Goal: Communication & Community: Answer question/provide support

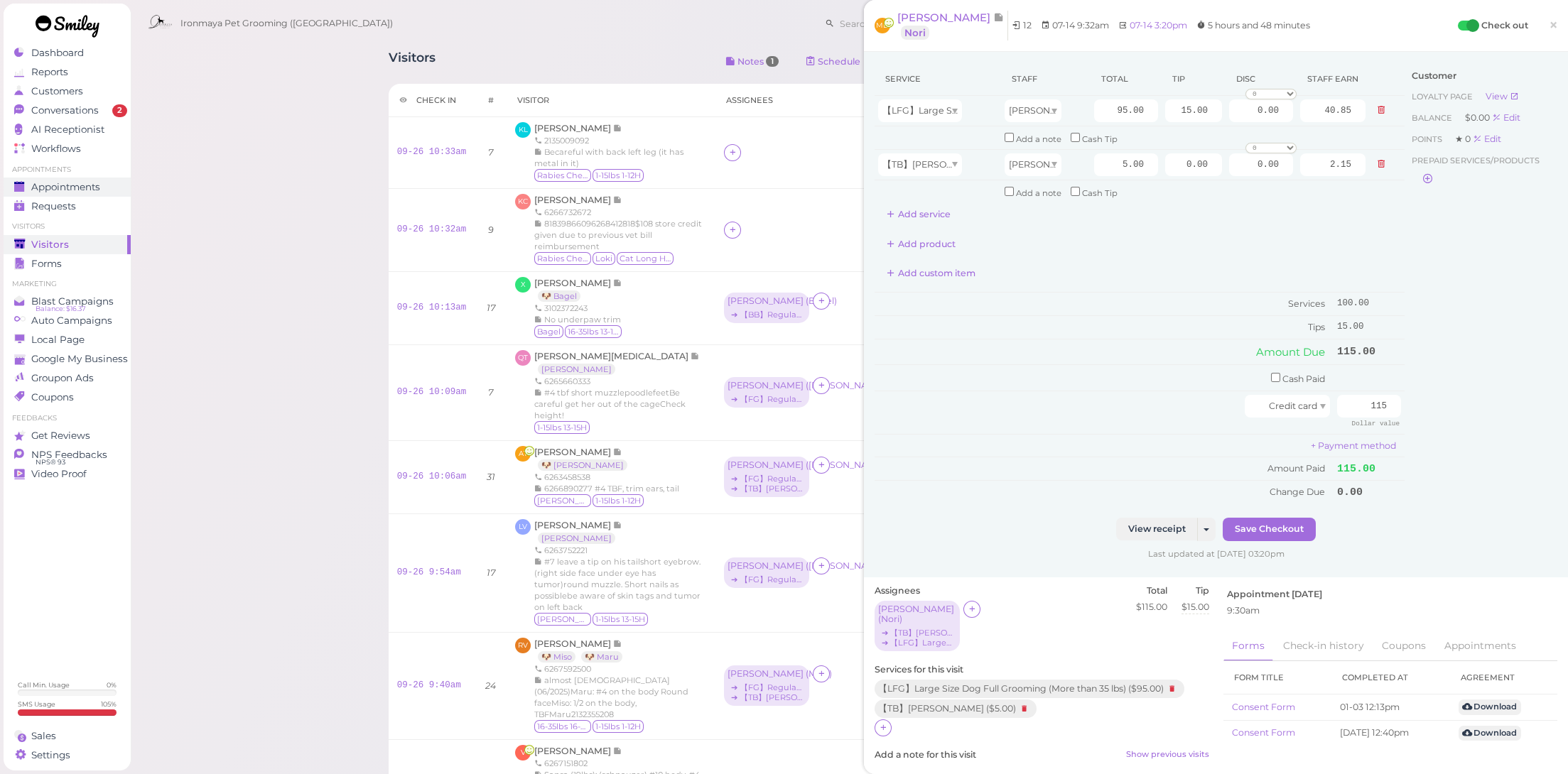
click at [89, 186] on span "Appointments" at bounding box center [66, 187] width 69 height 12
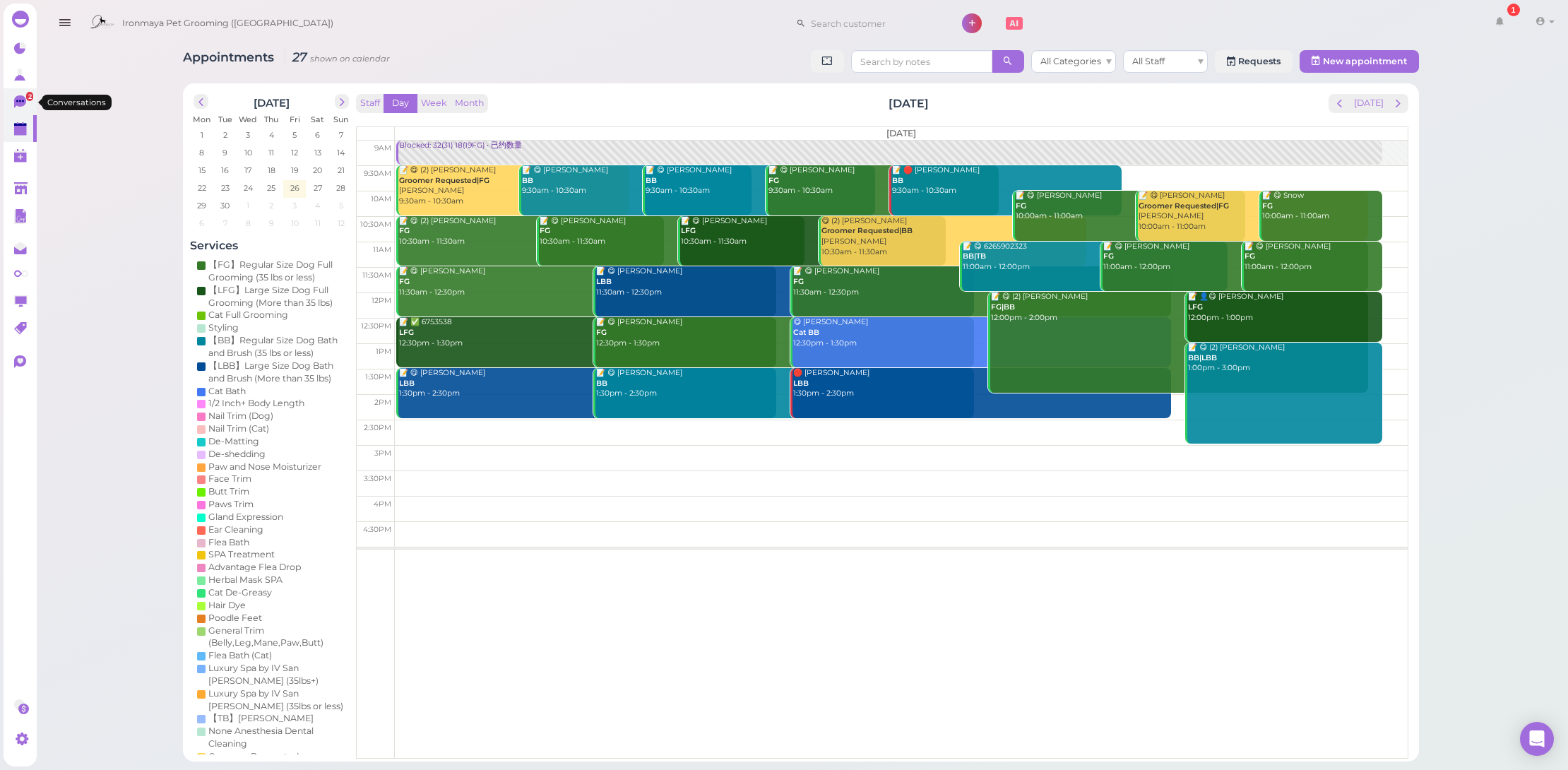
click at [17, 99] on icon at bounding box center [19, 102] width 12 height 13
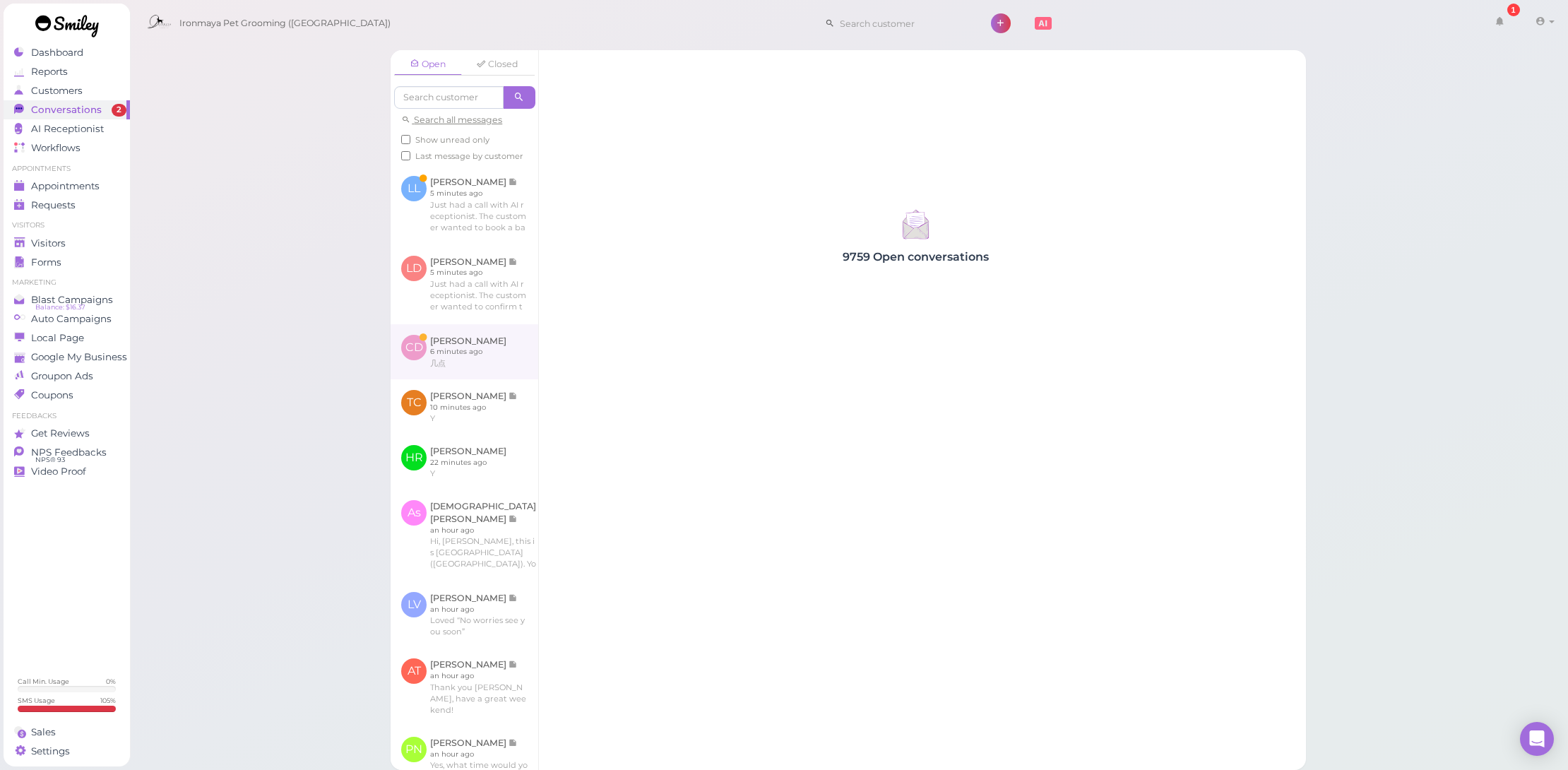
click at [496, 344] on link at bounding box center [464, 352] width 147 height 55
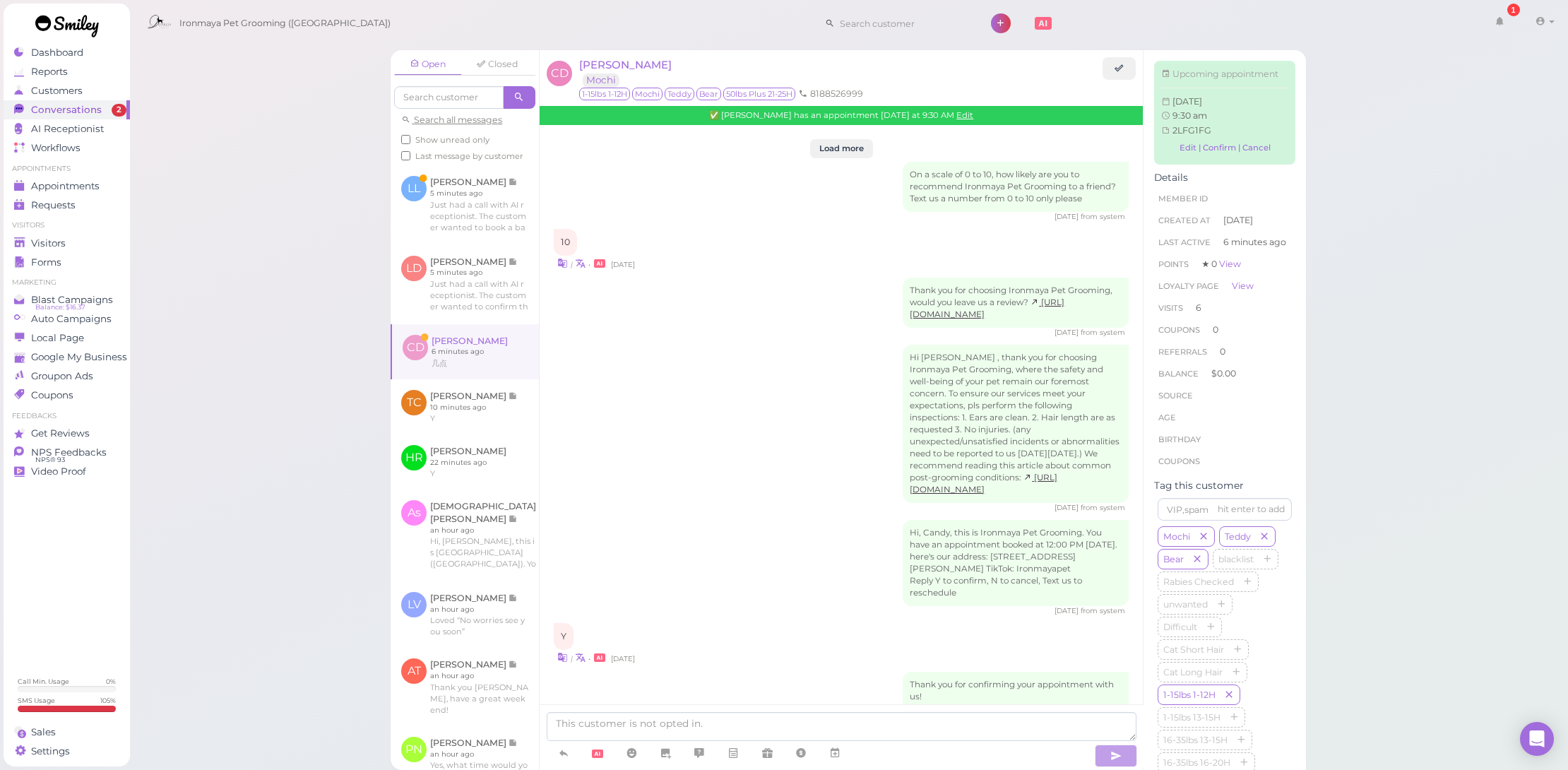
scroll to position [2040, 0]
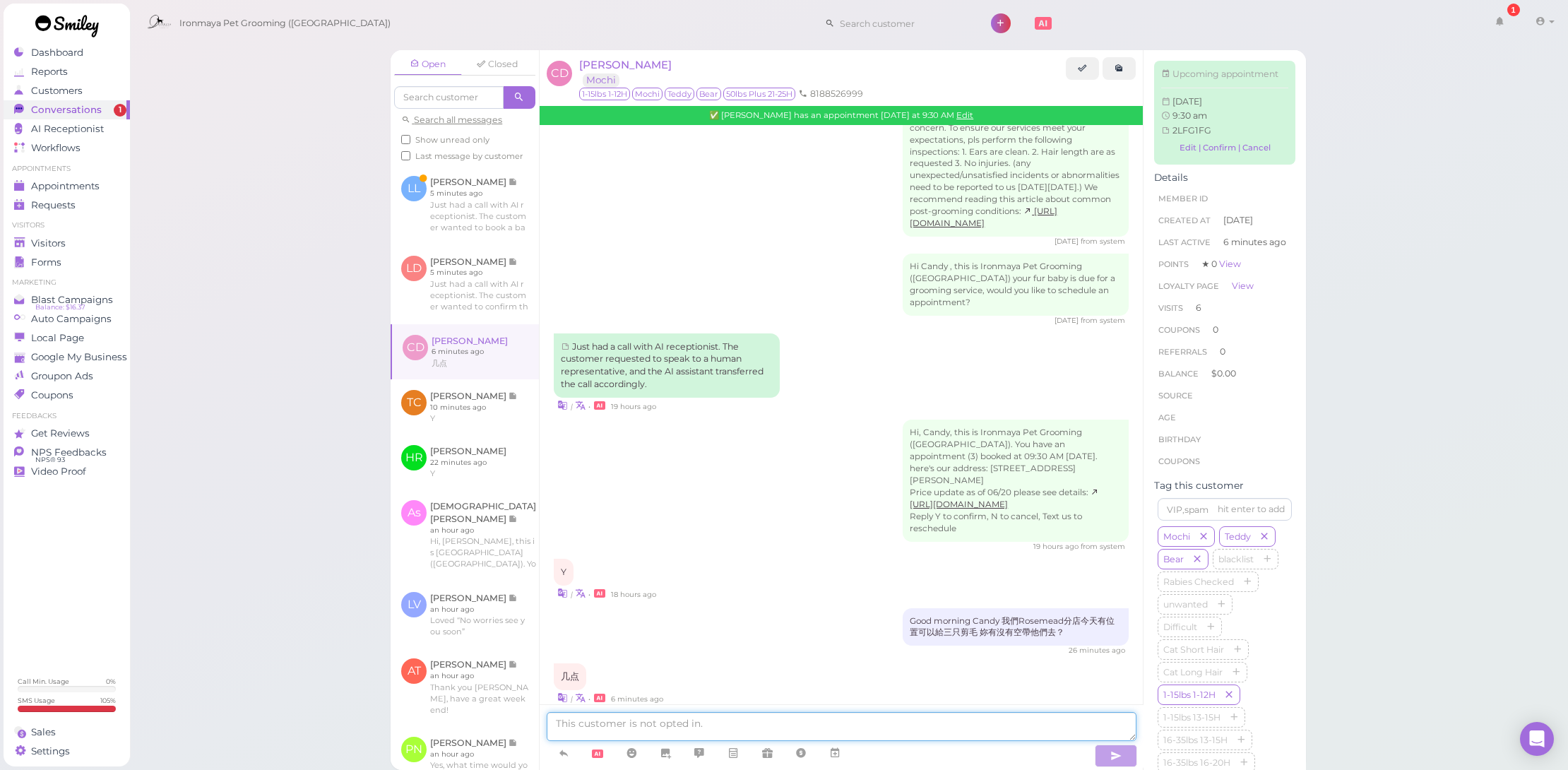
click at [784, 718] on textarea at bounding box center [842, 726] width 589 height 29
type textarea "12點可以嗎"
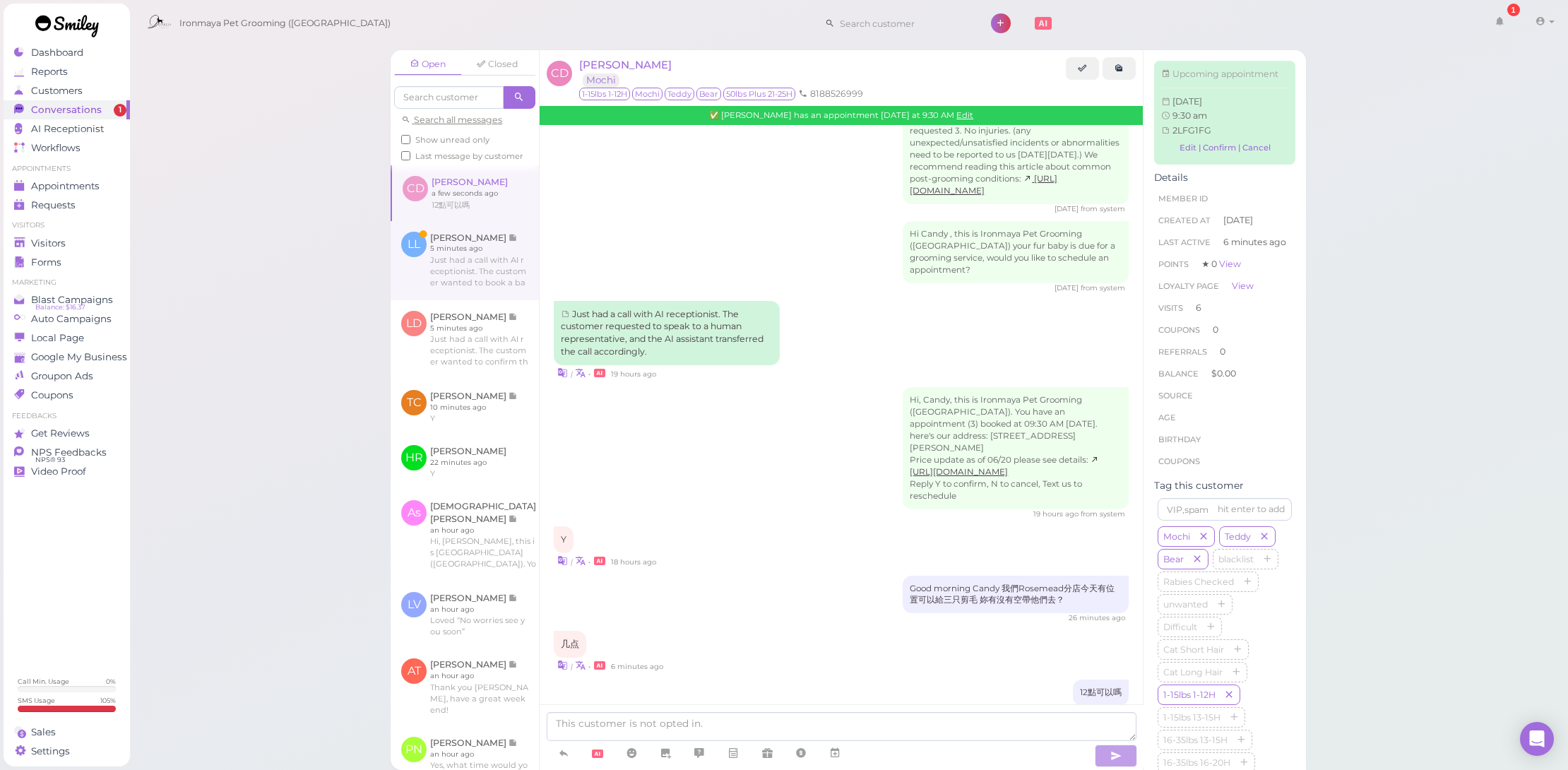
click at [505, 263] on link at bounding box center [464, 261] width 148 height 79
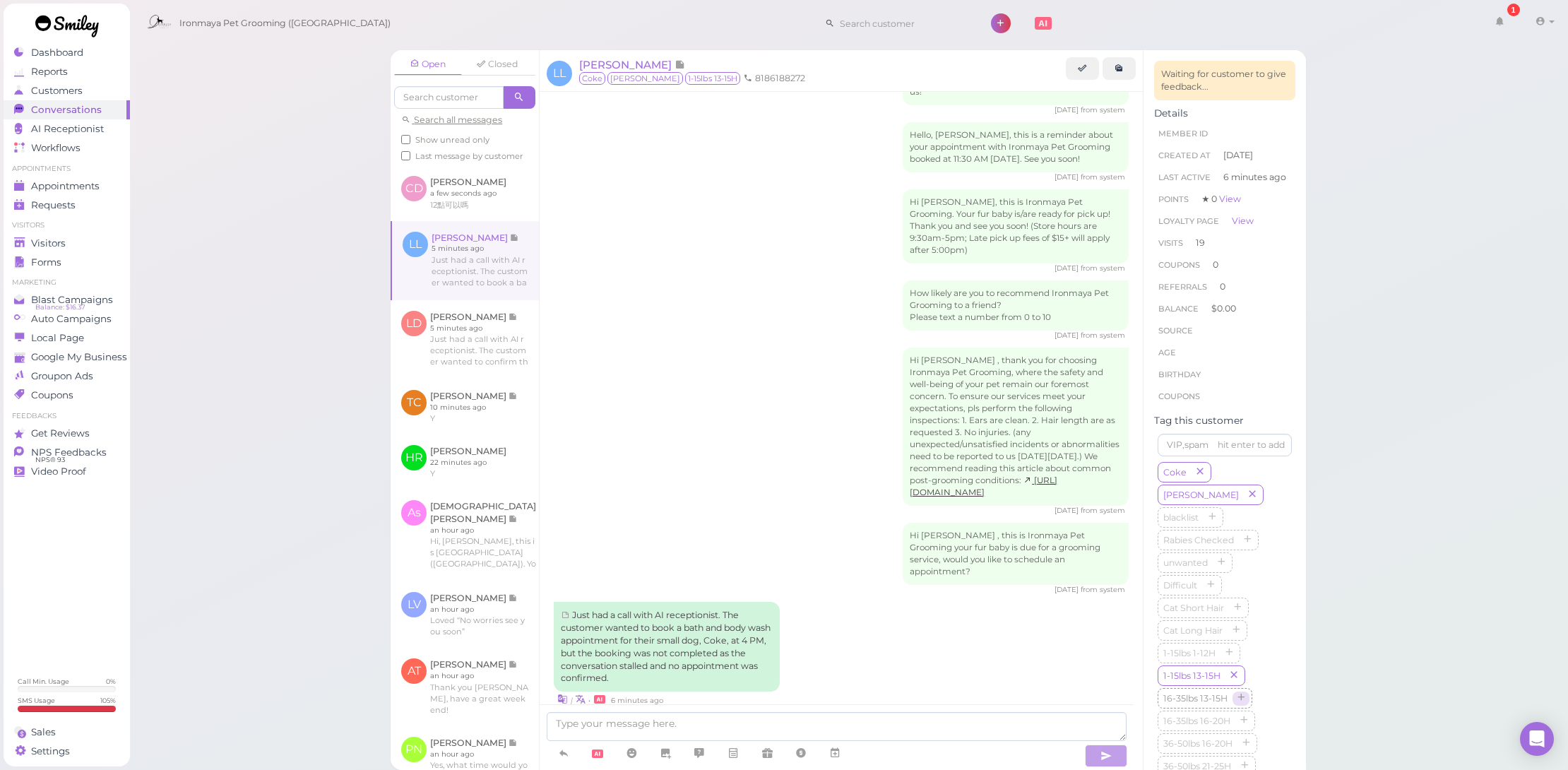
scroll to position [239, 0]
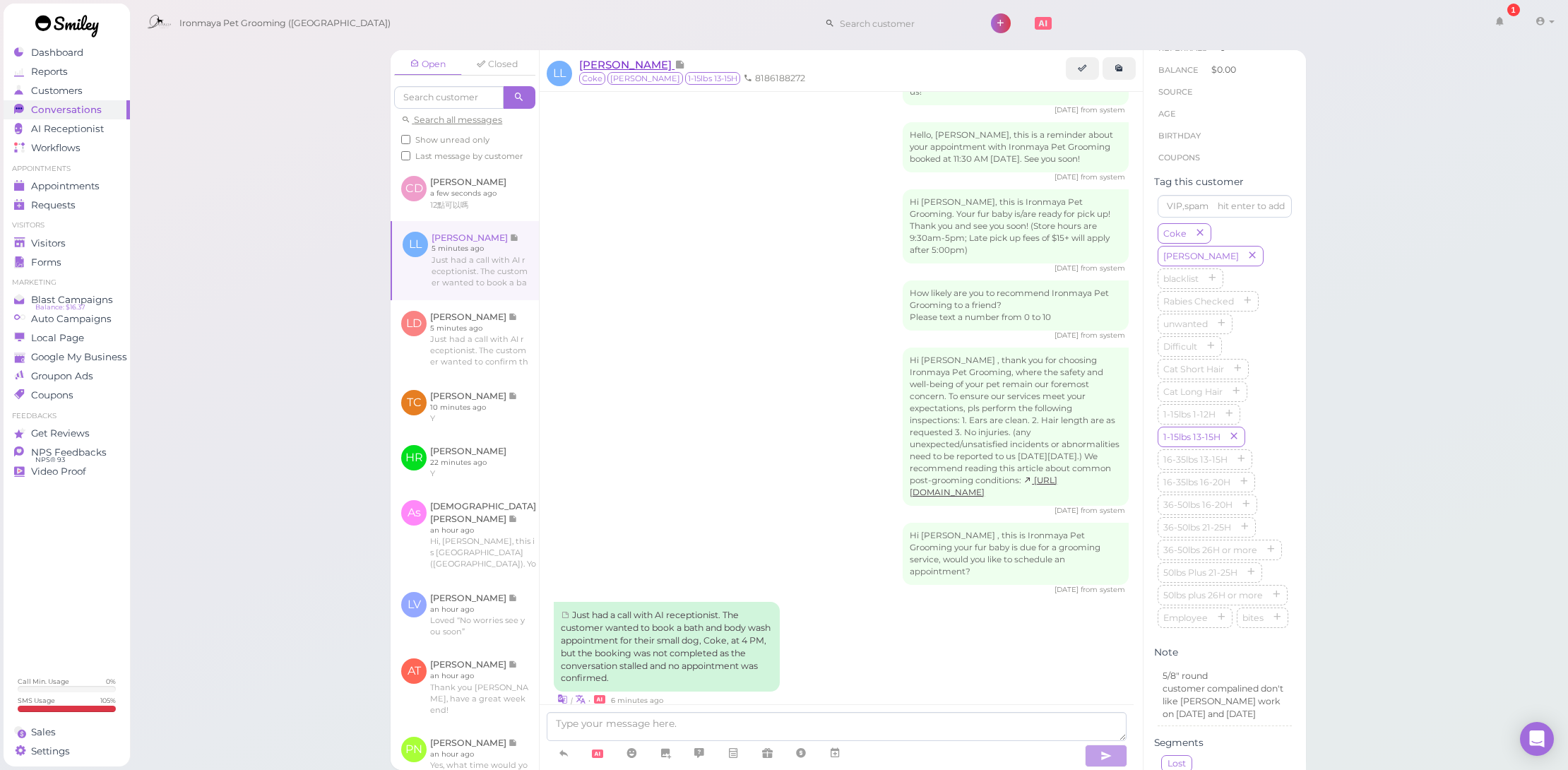
click at [598, 66] on span "[PERSON_NAME]" at bounding box center [627, 64] width 96 height 14
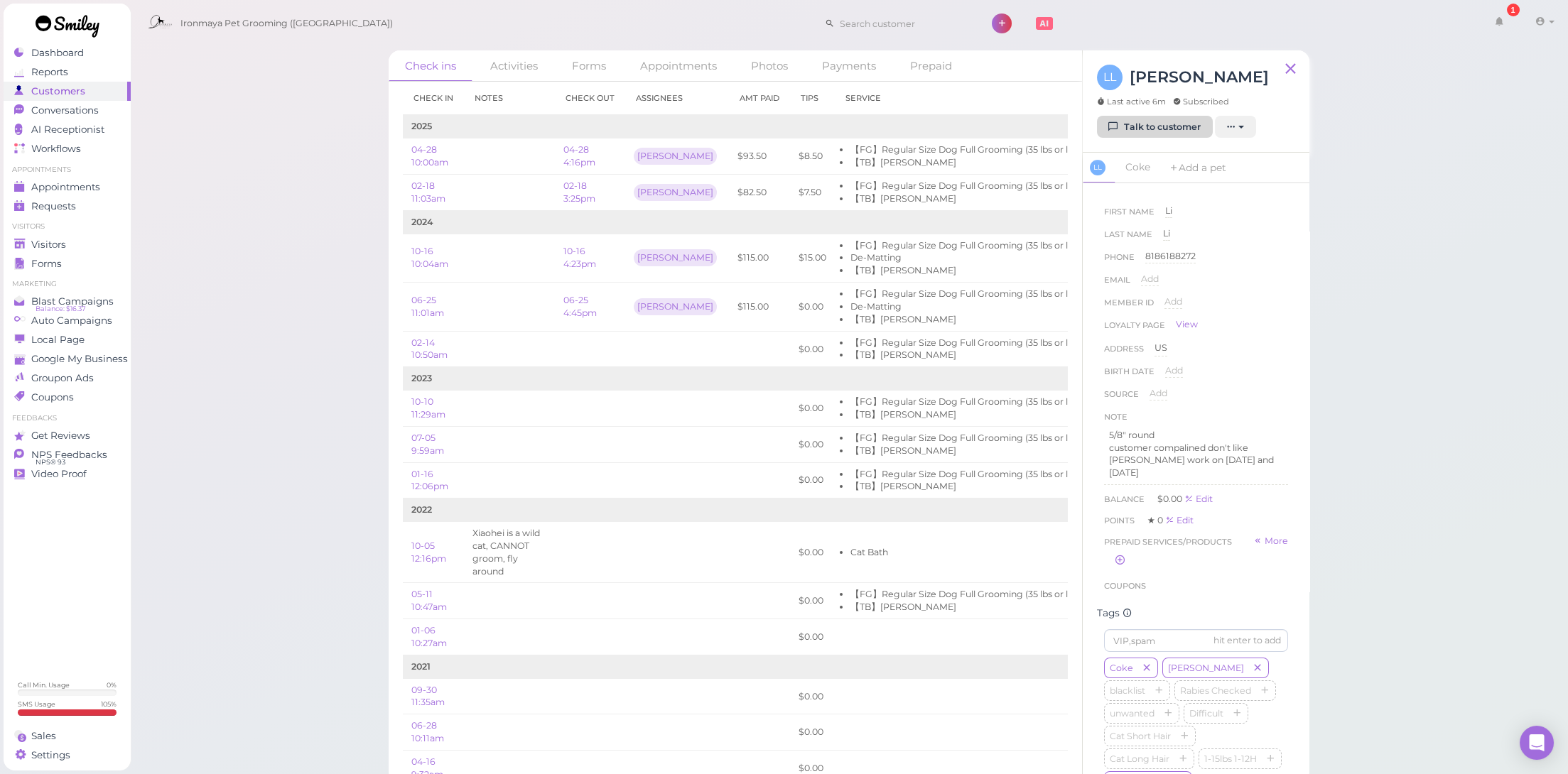
click at [1130, 132] on link "Talk to customer" at bounding box center [1154, 127] width 116 height 23
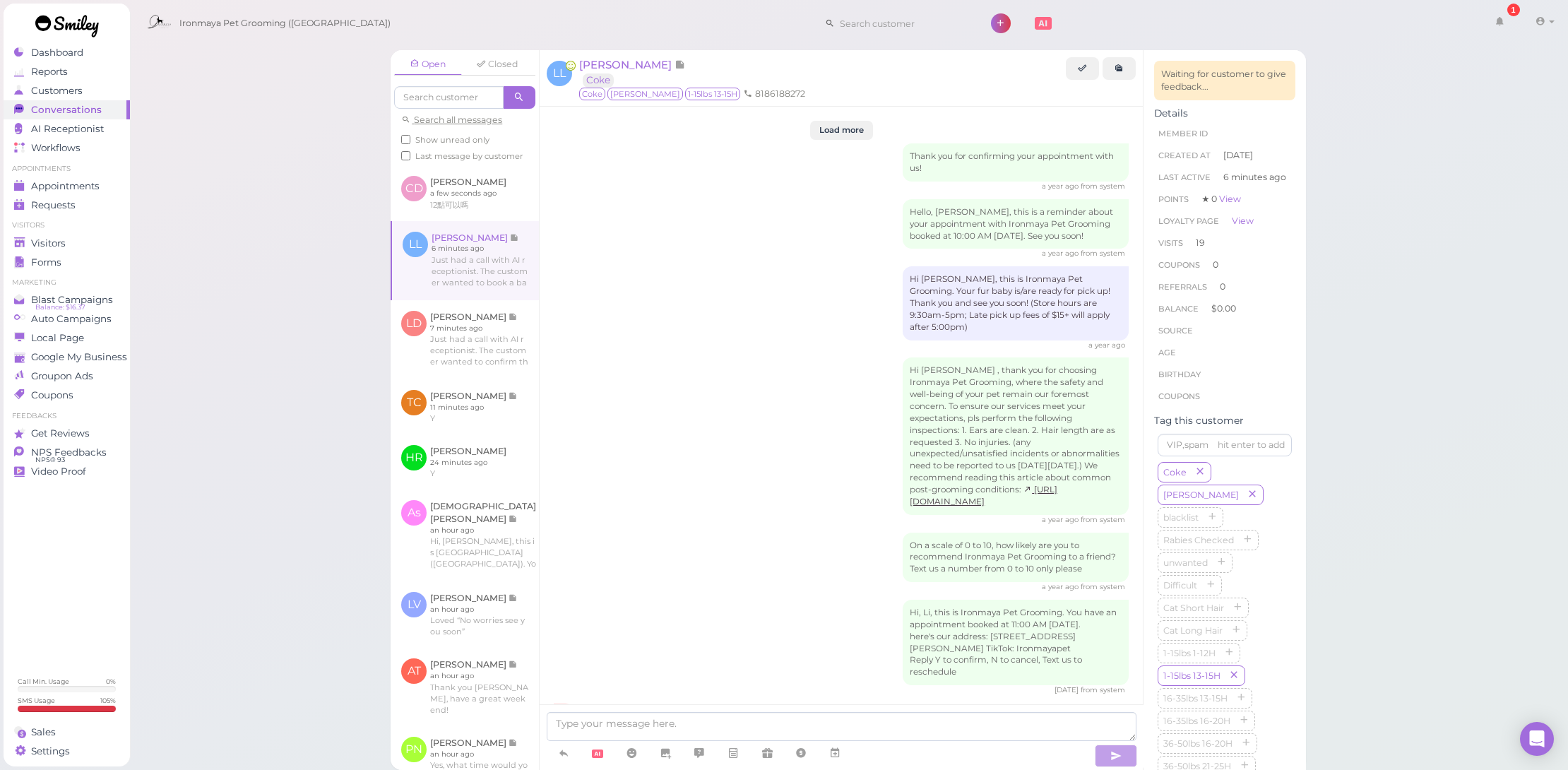
scroll to position [1779, 0]
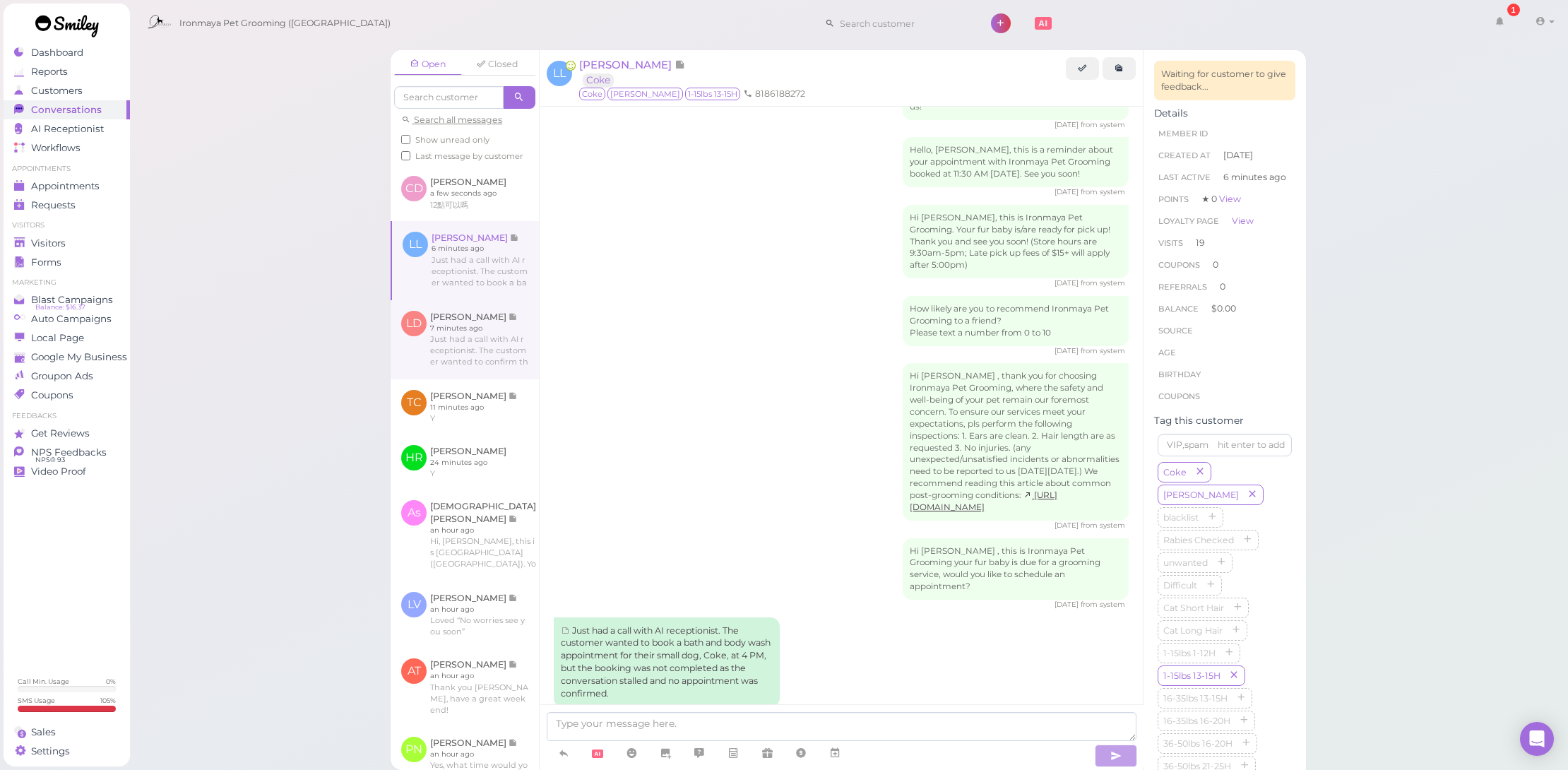
click at [457, 325] on link at bounding box center [464, 340] width 148 height 79
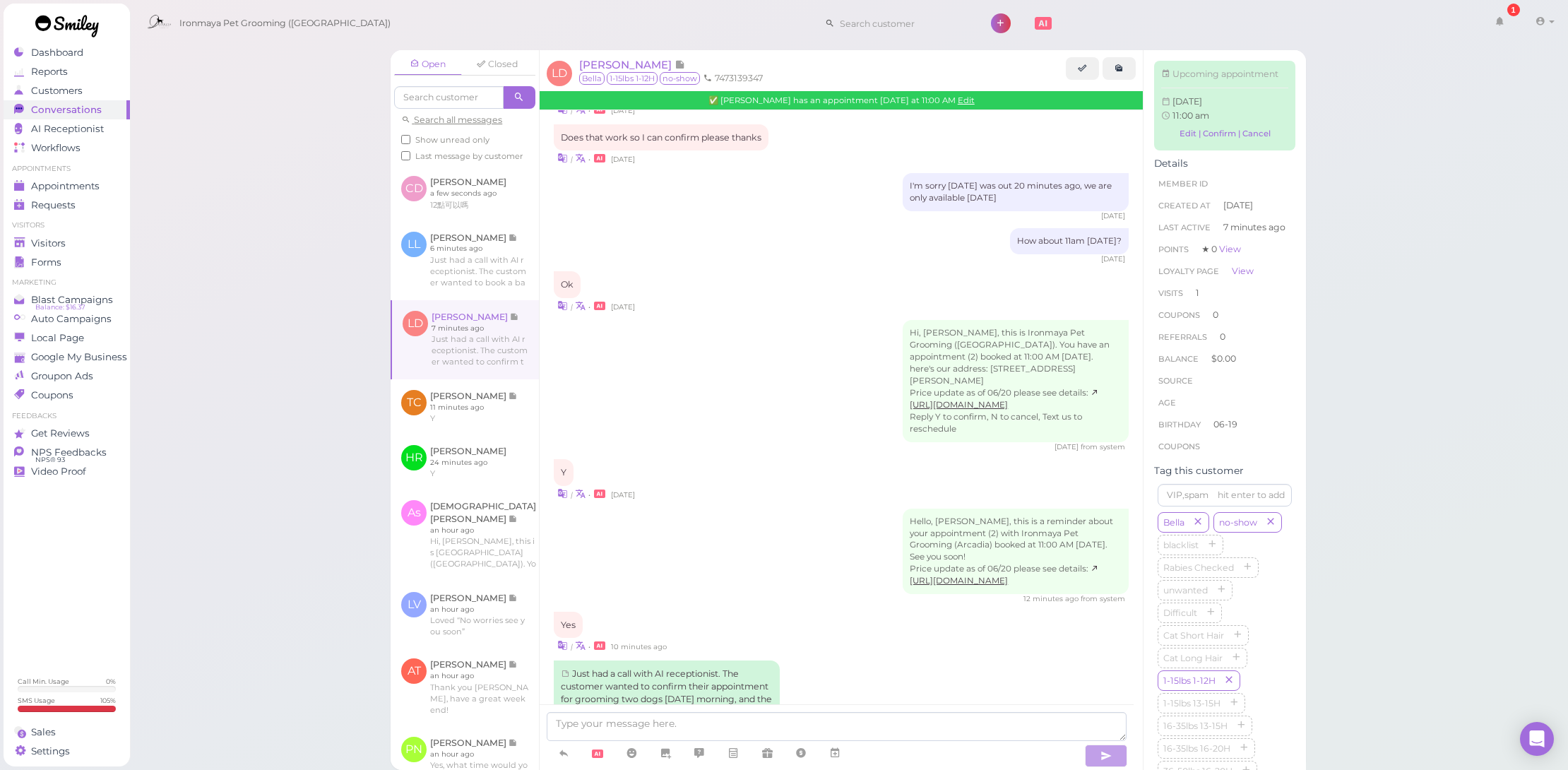
scroll to position [1894, 0]
click at [61, 189] on span "Appointments" at bounding box center [65, 186] width 68 height 12
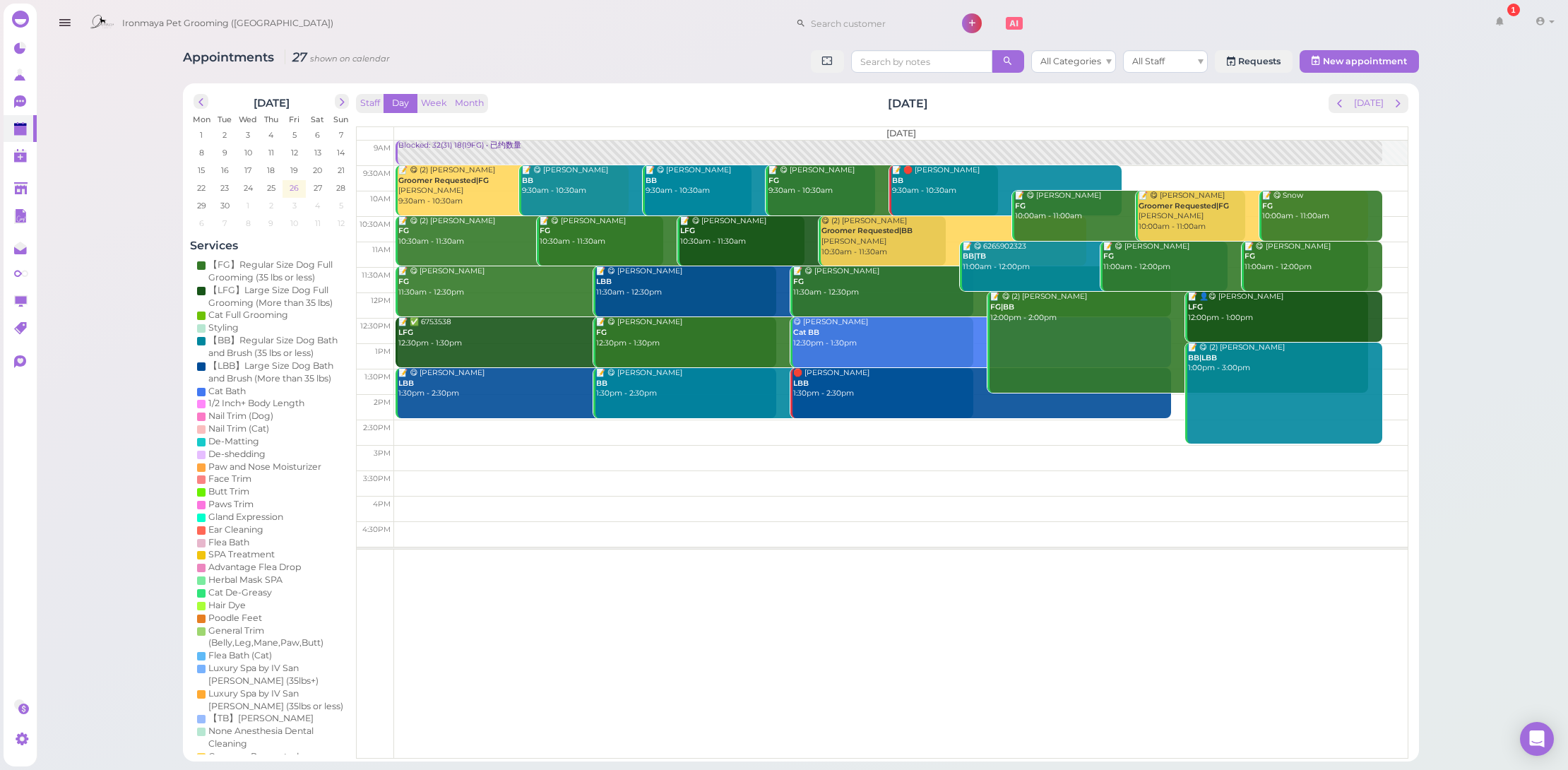
click at [288, 181] on span "26" at bounding box center [294, 188] width 12 height 13
